Goal: Transaction & Acquisition: Book appointment/travel/reservation

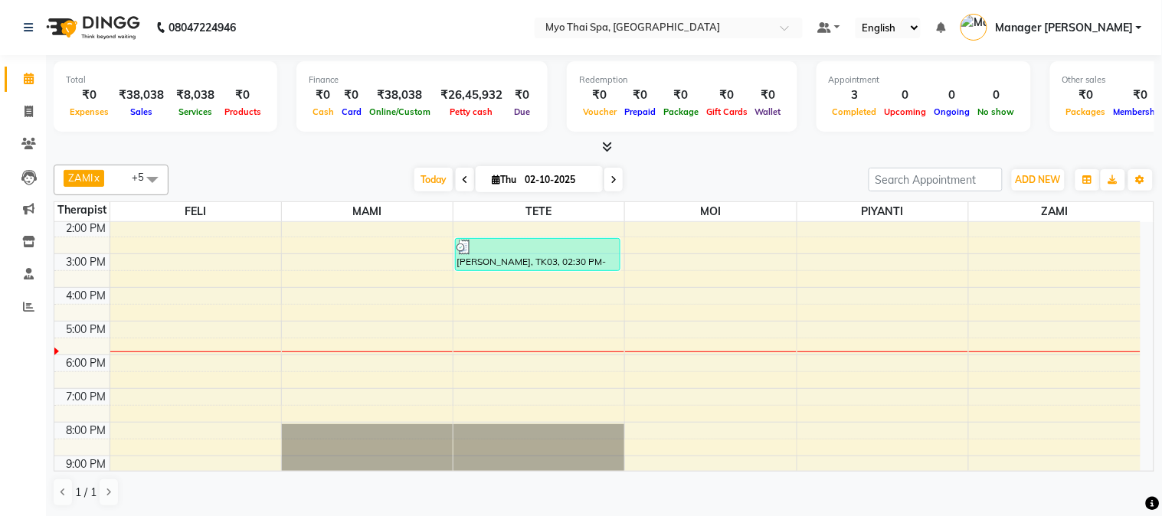
scroll to position [224, 0]
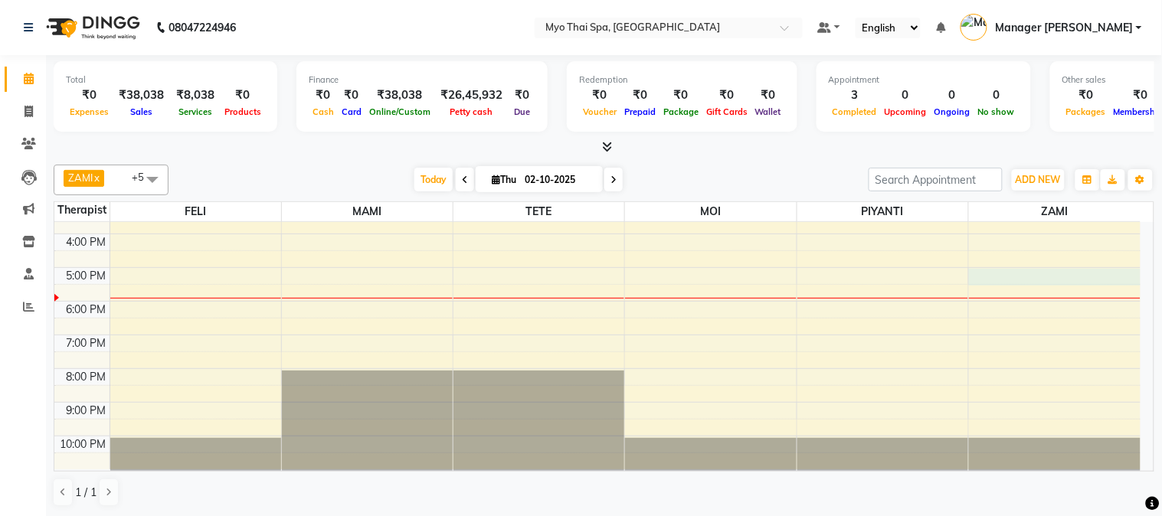
click at [994, 280] on div "9:00 AM 10:00 AM 11:00 AM 12:00 PM 1:00 PM 2:00 PM 3:00 PM 4:00 PM 5:00 PM 6:00…" at bounding box center [597, 233] width 1086 height 471
select select "67002"
select select "tentative"
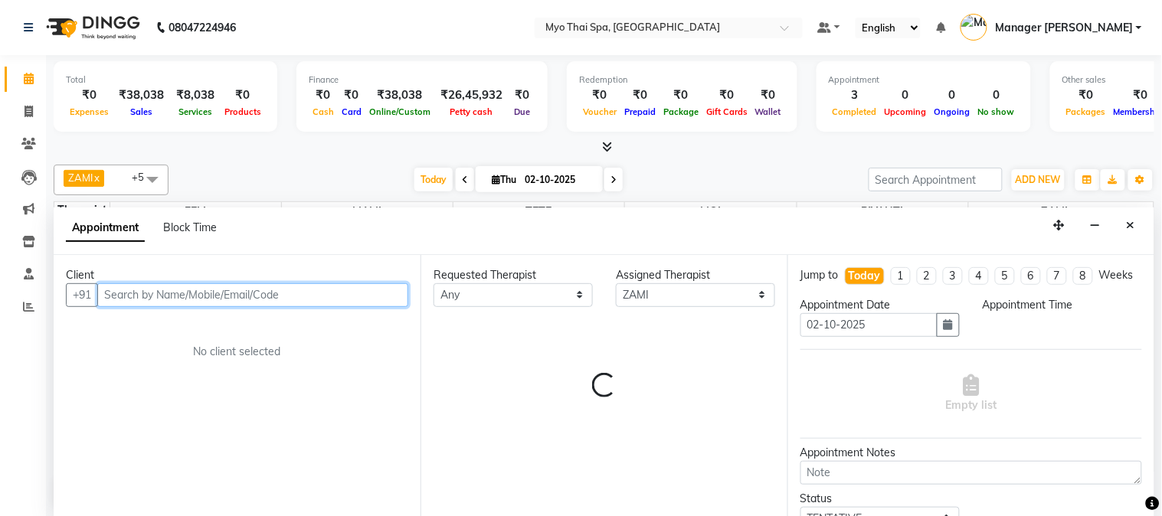
select select "1020"
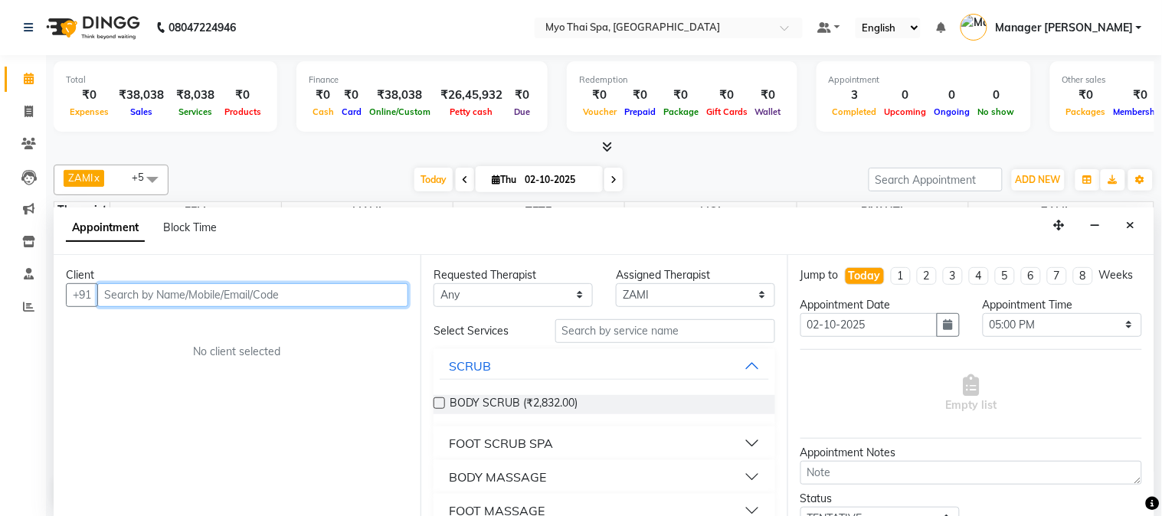
click at [245, 293] on input "text" at bounding box center [252, 295] width 311 height 24
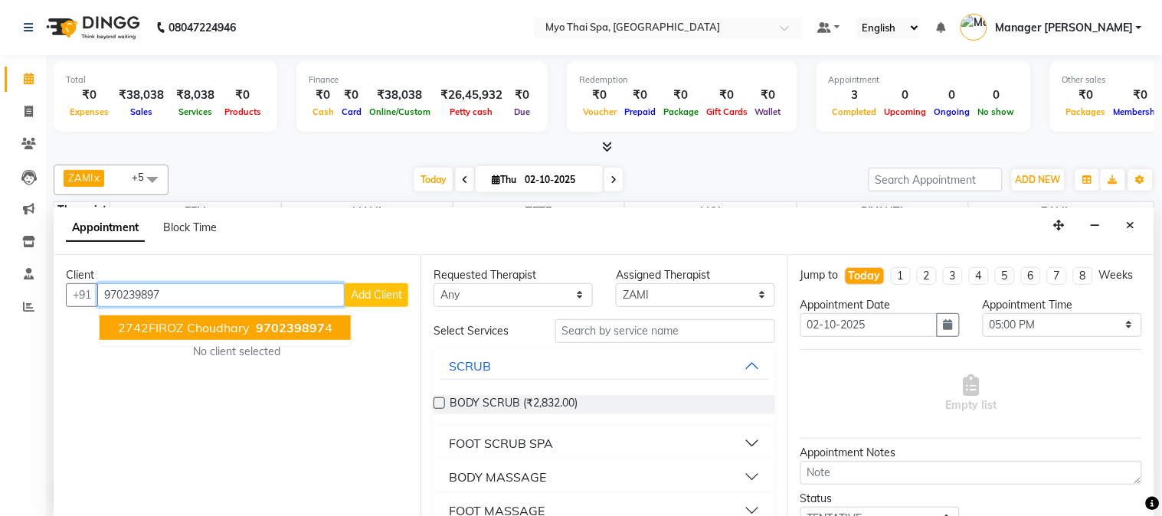
click at [234, 335] on button "2742FIROZ choudhary 970239897 4" at bounding box center [225, 328] width 251 height 25
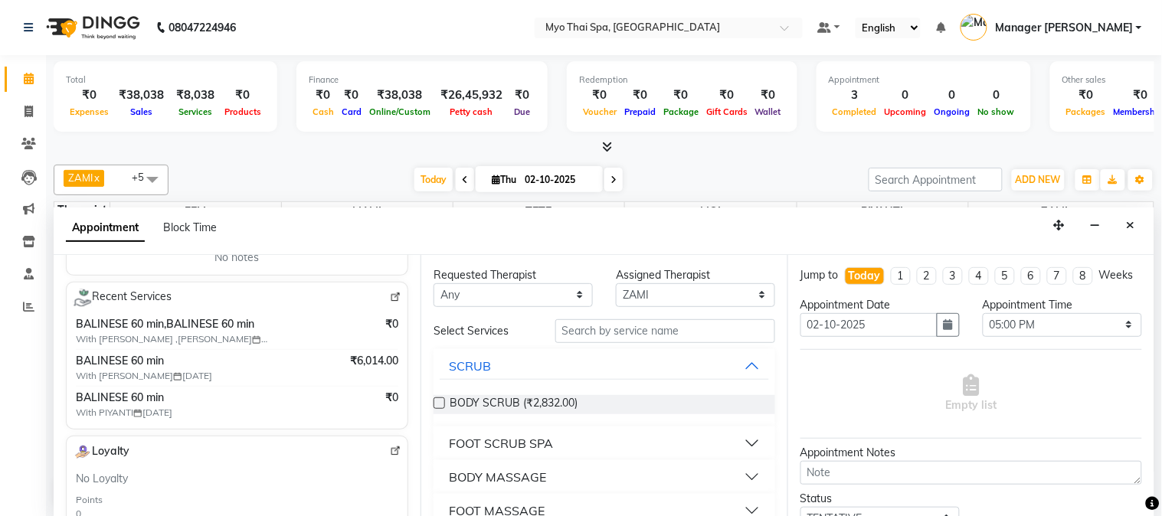
scroll to position [85, 0]
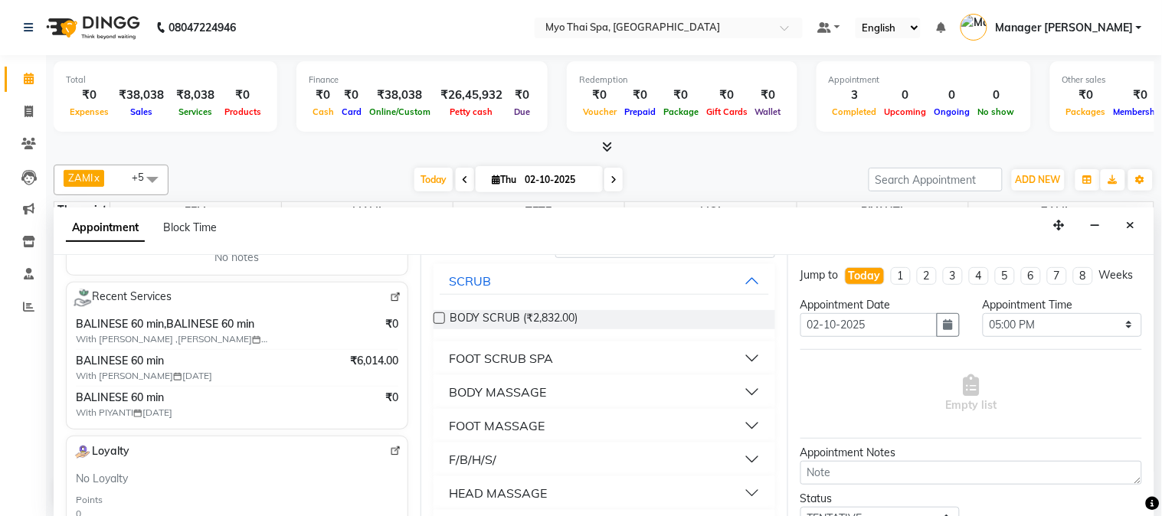
type input "9702398974"
click at [524, 388] on div "BODY MASSAGE" at bounding box center [497, 392] width 97 height 18
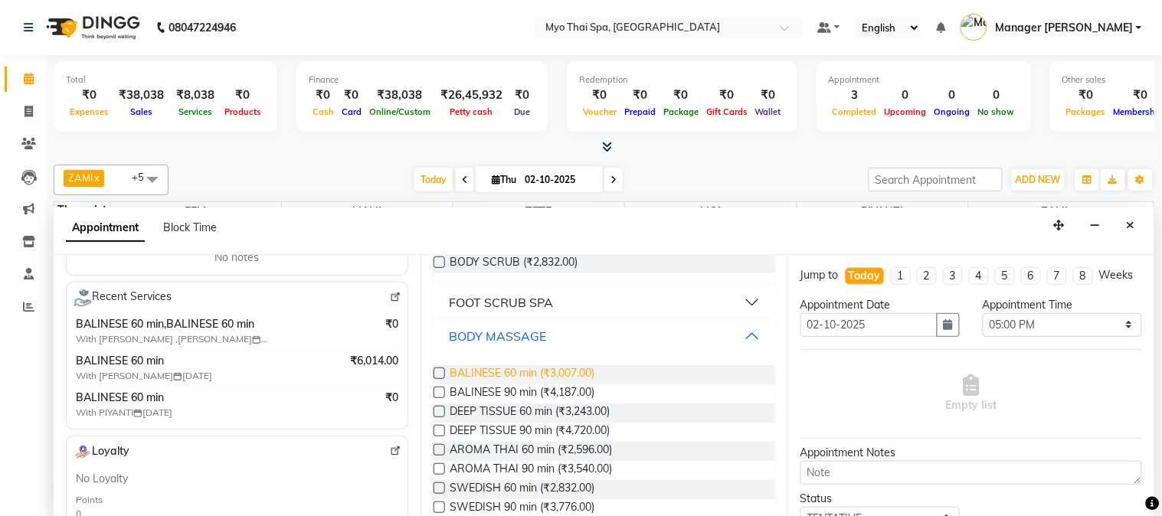
scroll to position [170, 0]
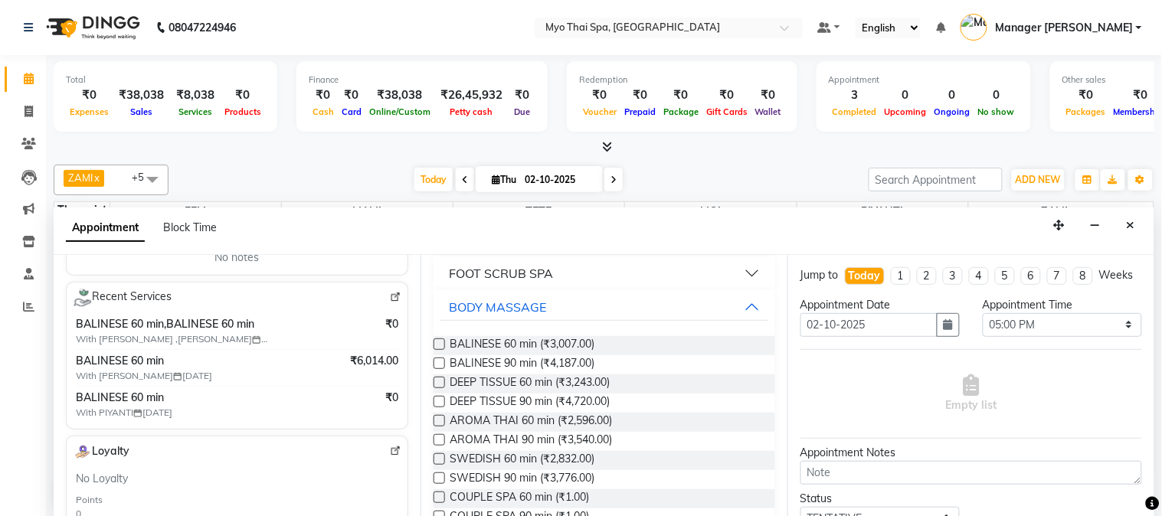
click at [437, 476] on label at bounding box center [438, 478] width 11 height 11
click at [437, 476] on input "checkbox" at bounding box center [438, 480] width 10 height 10
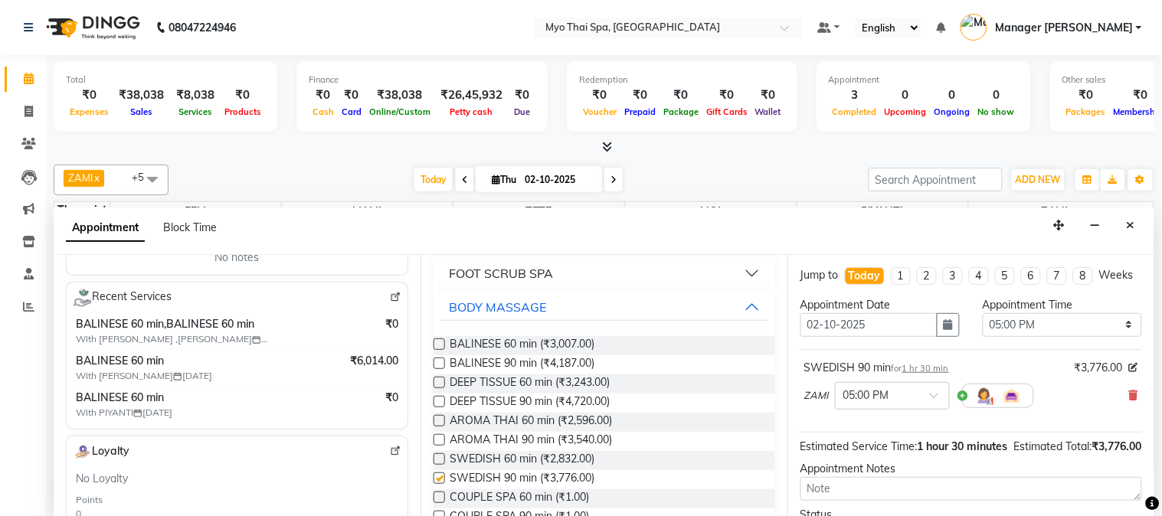
checkbox input "false"
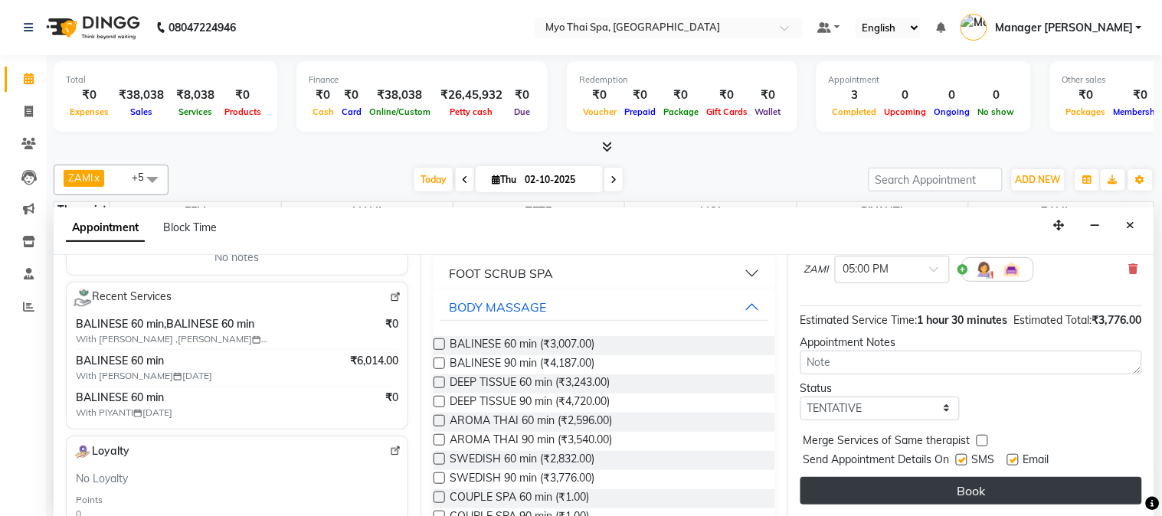
scroll to position [157, 0]
click at [887, 487] on button "Book" at bounding box center [971, 491] width 342 height 28
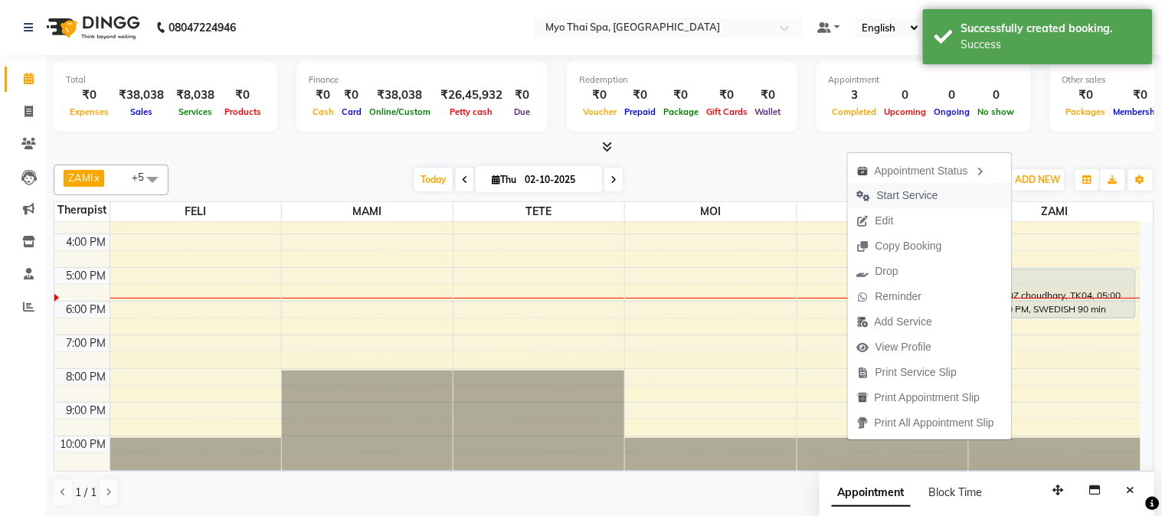
click at [872, 185] on span "Start Service" at bounding box center [898, 195] width 100 height 25
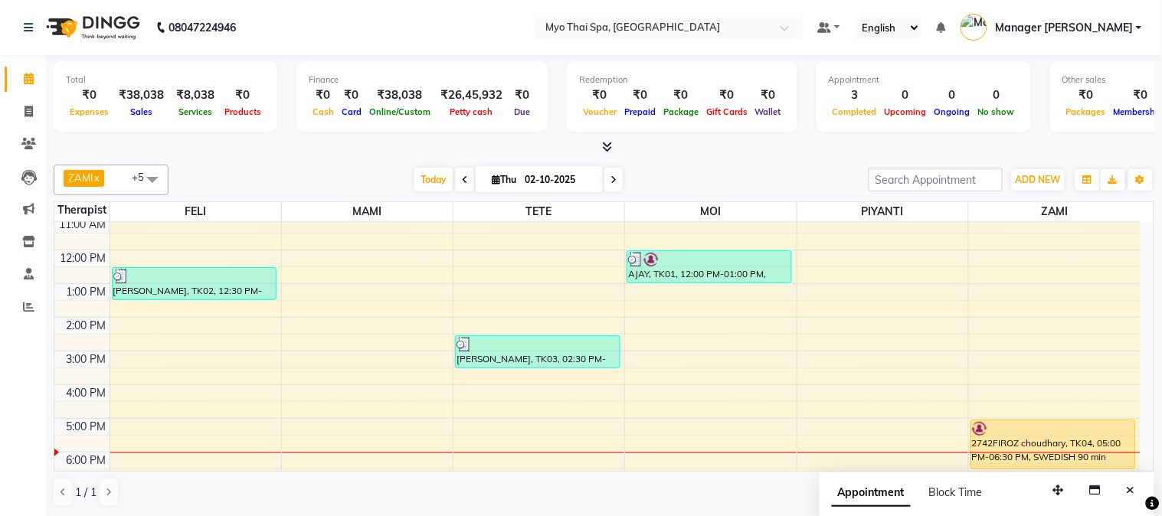
scroll to position [170, 0]
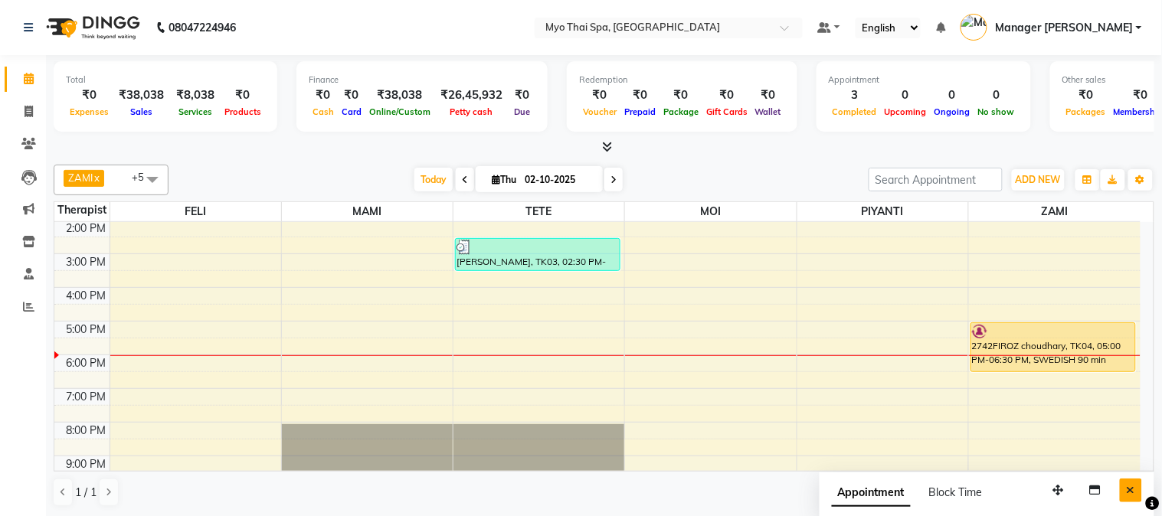
click at [1127, 494] on icon "Close" at bounding box center [1131, 490] width 8 height 11
